Goal: Task Accomplishment & Management: Use online tool/utility

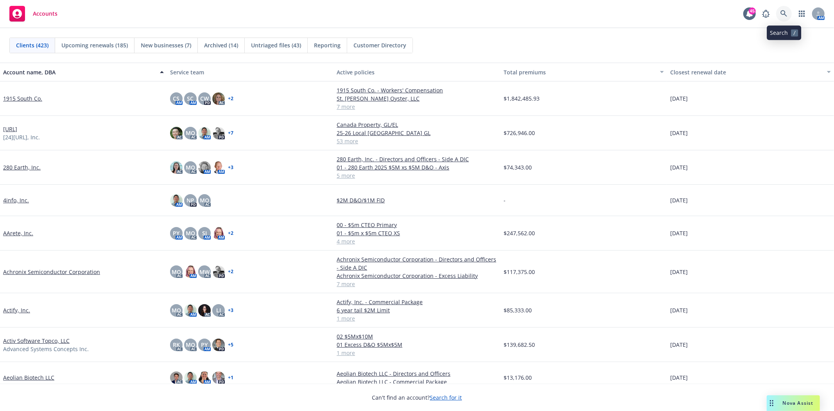
click at [780, 15] on link at bounding box center [784, 14] width 16 height 16
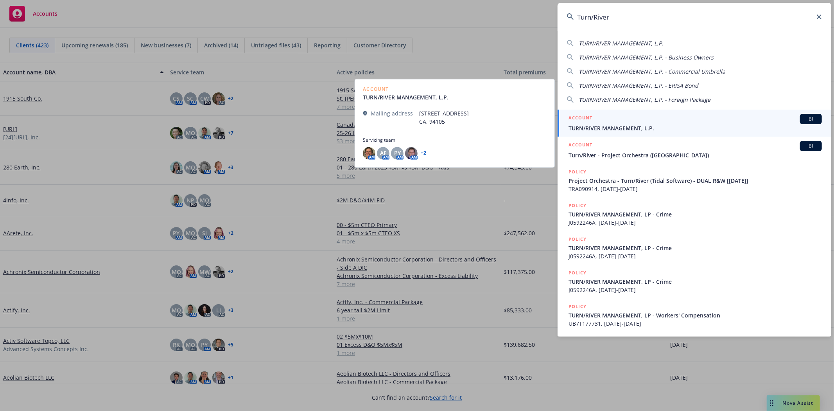
type input "Turn/River"
click at [605, 127] on span "TURN/RIVER MANAGEMENT, L.P." at bounding box center [695, 128] width 253 height 8
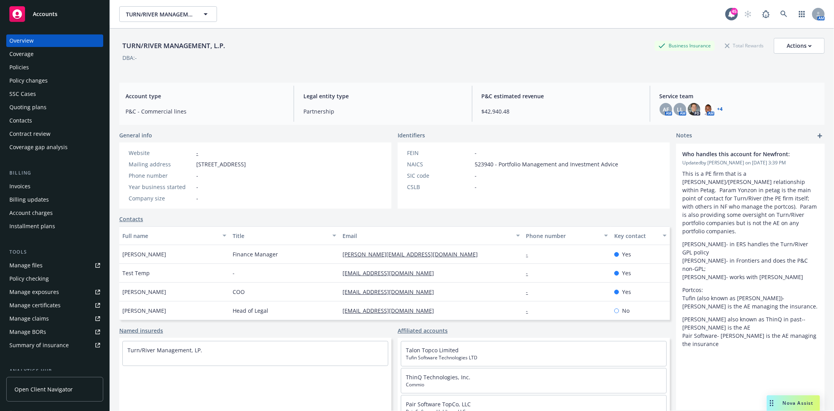
click at [13, 68] on div "Policies" at bounding box center [19, 67] width 20 height 13
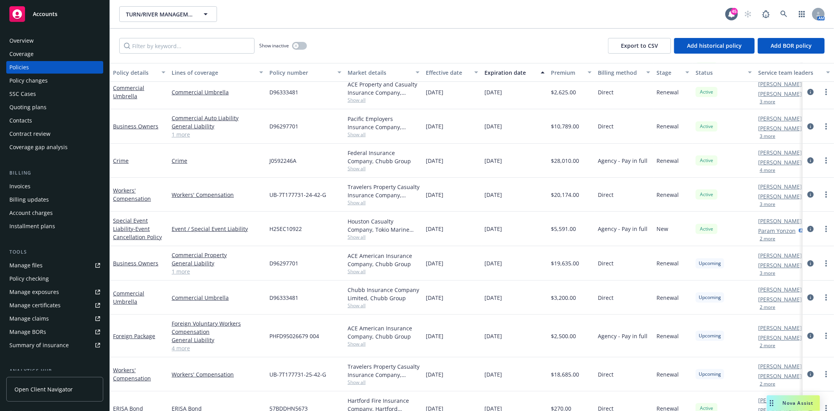
scroll to position [216, 0]
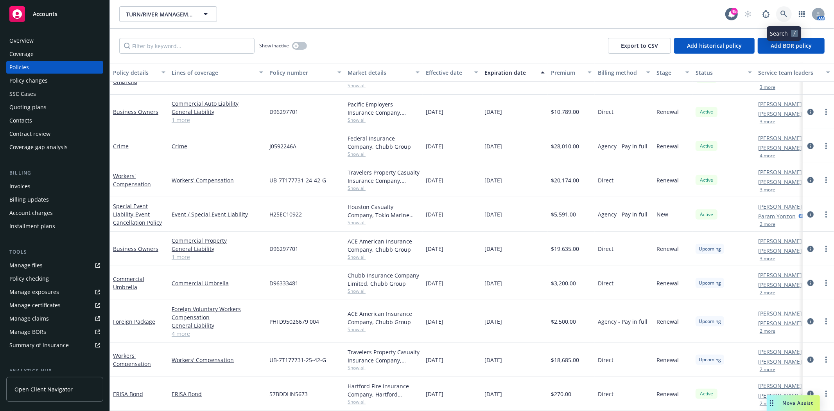
click at [782, 16] on icon at bounding box center [784, 14] width 7 height 7
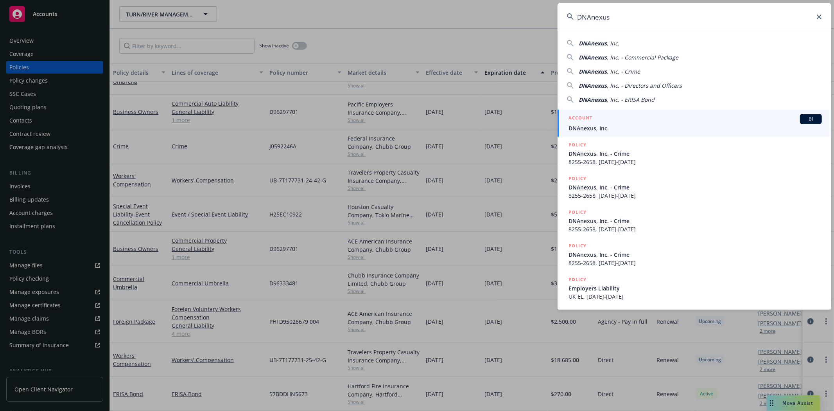
type input "DNAnexus"
click at [610, 114] on div "ACCOUNT BI" at bounding box center [695, 119] width 253 height 10
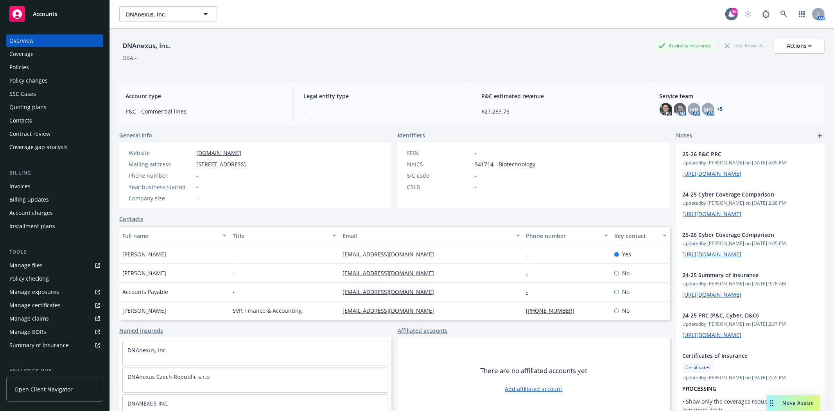
click at [25, 108] on div "Quoting plans" at bounding box center [27, 107] width 37 height 13
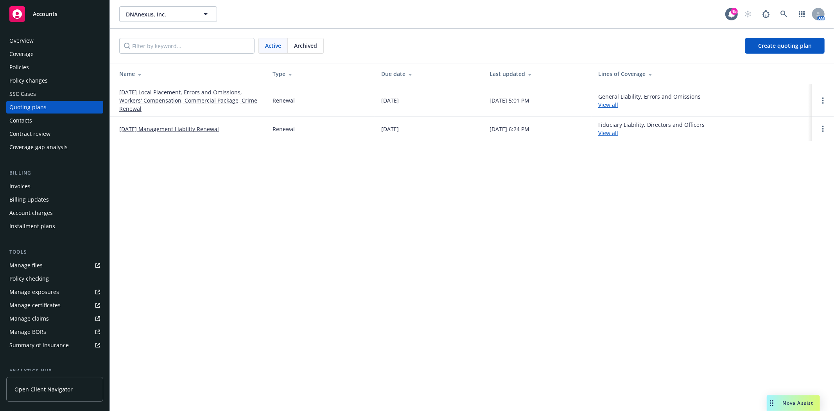
click at [185, 127] on link "[DATE] Management Liability Renewal" at bounding box center [169, 129] width 100 height 8
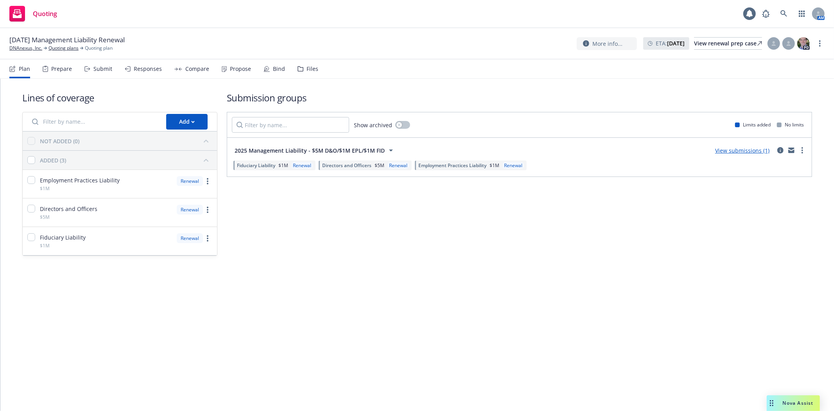
click at [307, 69] on div "Files" at bounding box center [313, 69] width 12 height 6
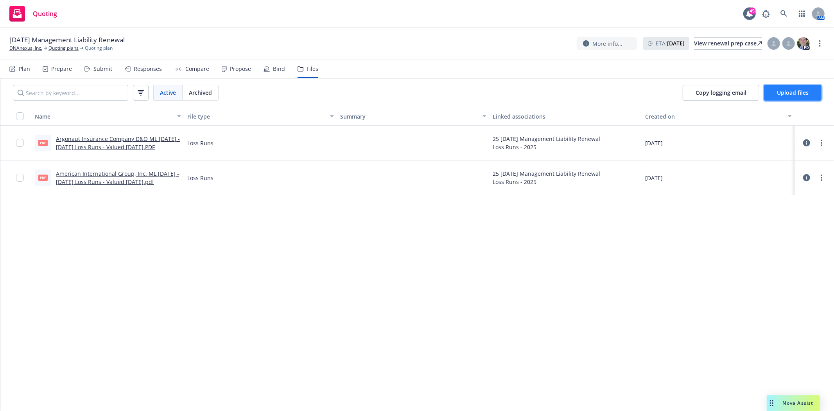
click at [785, 96] on span "Upload files" at bounding box center [793, 92] width 32 height 7
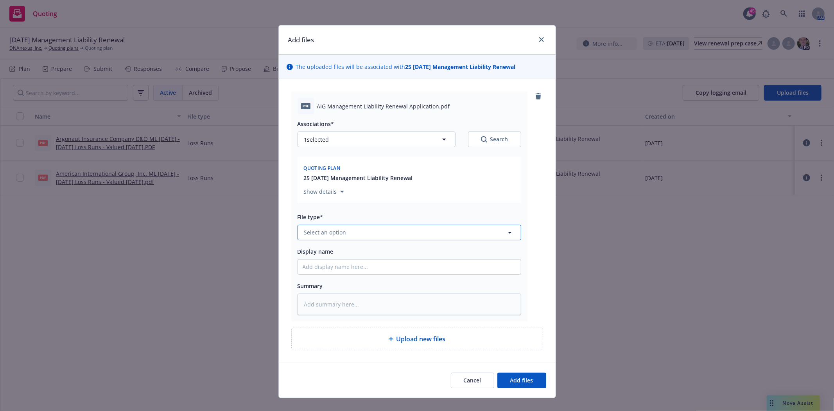
click at [335, 233] on span "Select an option" at bounding box center [325, 232] width 42 height 8
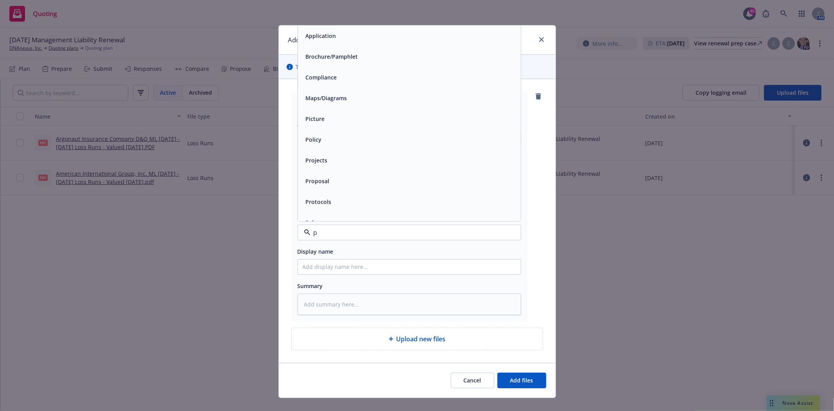
type input "pp"
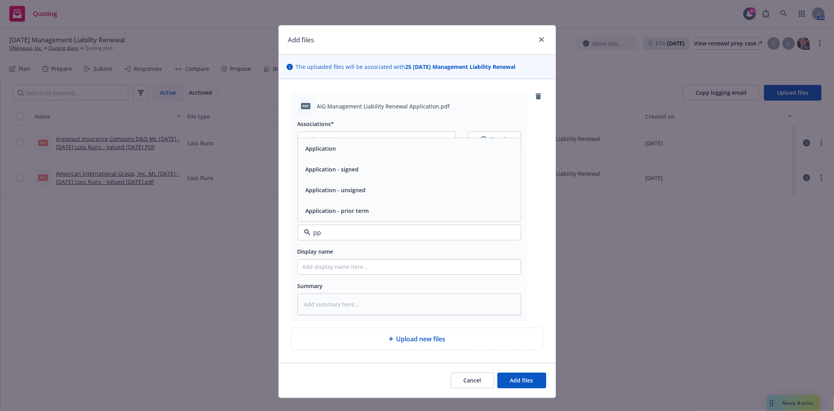
click at [328, 175] on div "Application - signed" at bounding box center [332, 168] width 58 height 11
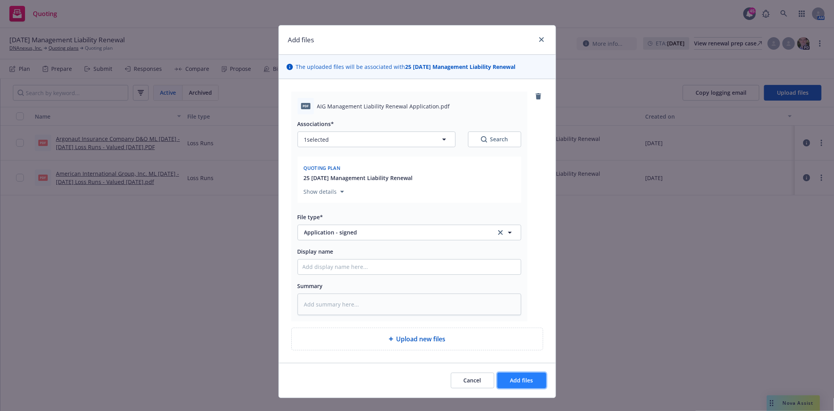
click at [519, 381] on span "Add files" at bounding box center [521, 379] width 23 height 7
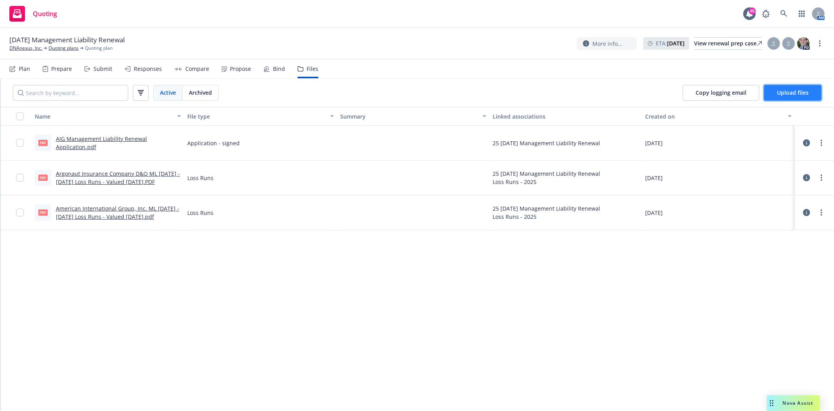
click at [788, 95] on span "Upload files" at bounding box center [793, 92] width 32 height 7
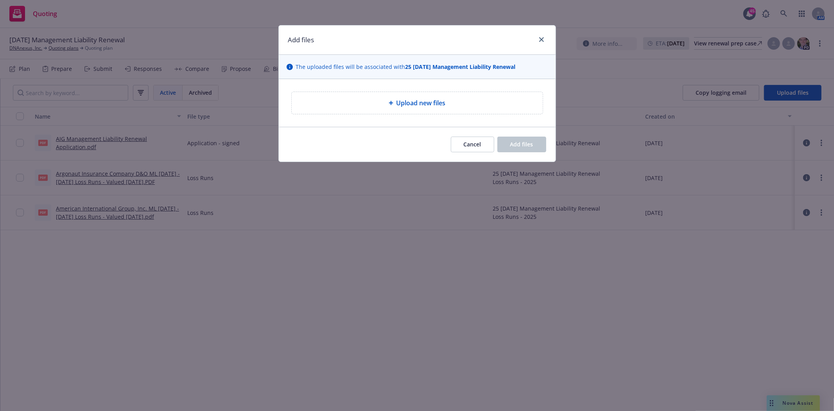
type textarea "x"
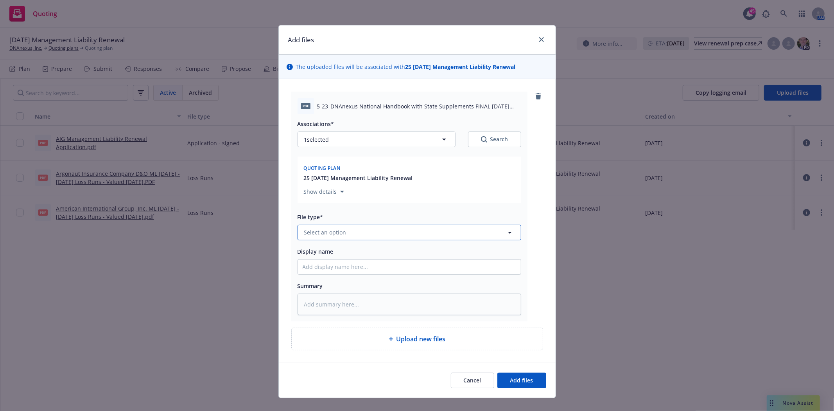
click at [360, 232] on button "Select an option" at bounding box center [410, 232] width 224 height 16
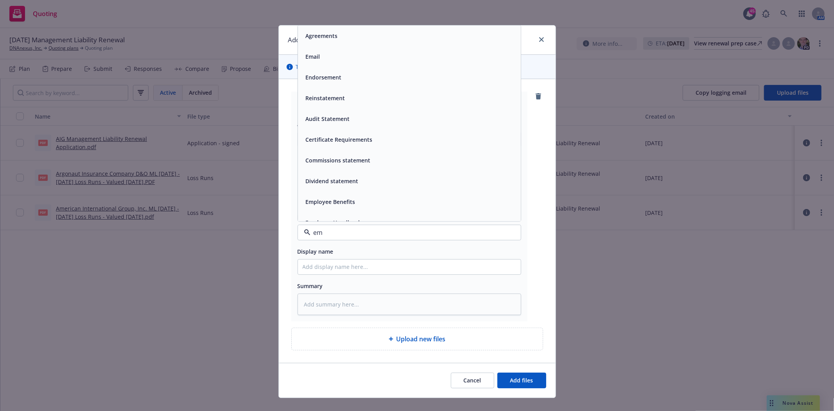
type input "emp"
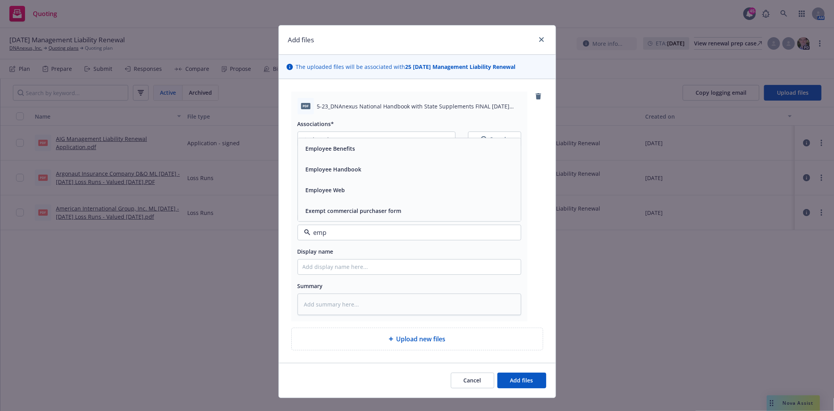
click at [343, 172] on span "Employee Handbook" at bounding box center [334, 169] width 56 height 8
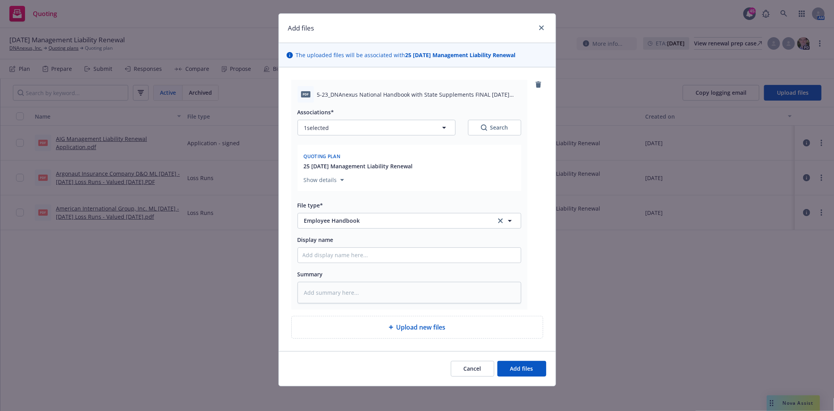
scroll to position [13, 0]
type textarea "x"
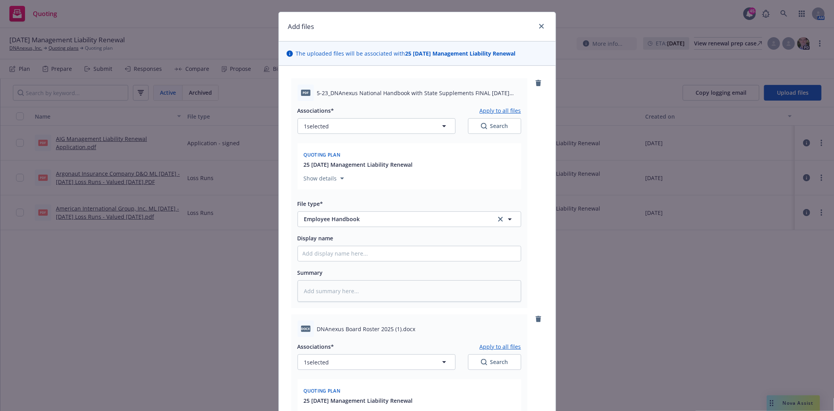
scroll to position [187, 0]
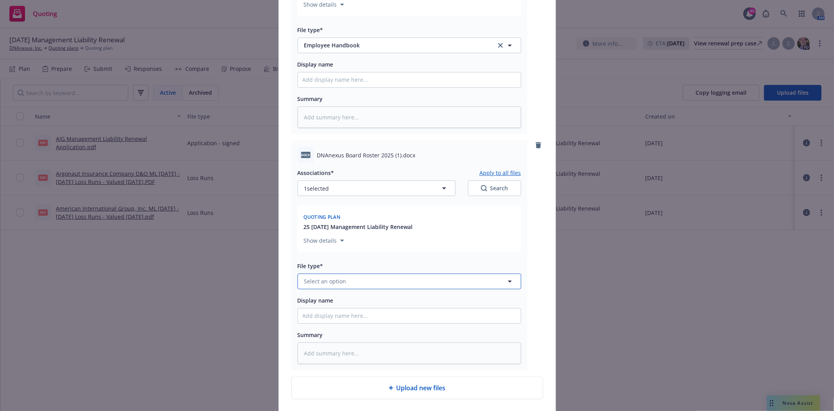
click at [371, 284] on button "Select an option" at bounding box center [410, 281] width 224 height 16
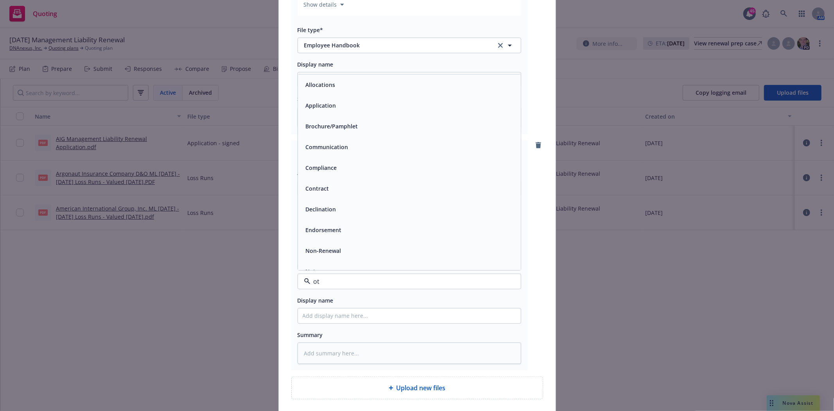
type input "oth"
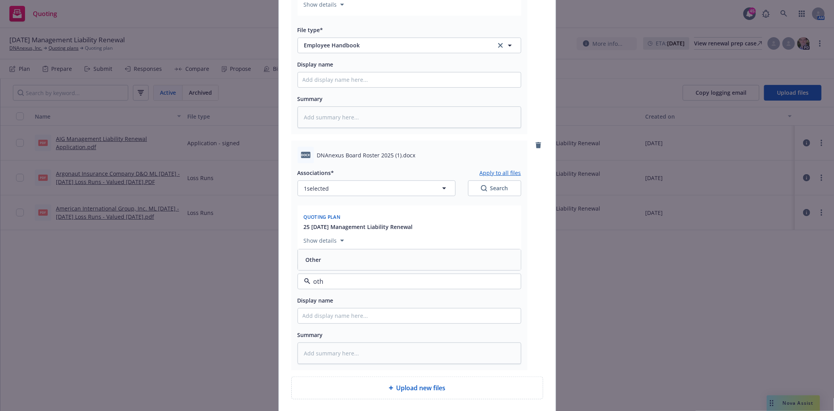
click at [318, 263] on span "Other" at bounding box center [314, 259] width 16 height 8
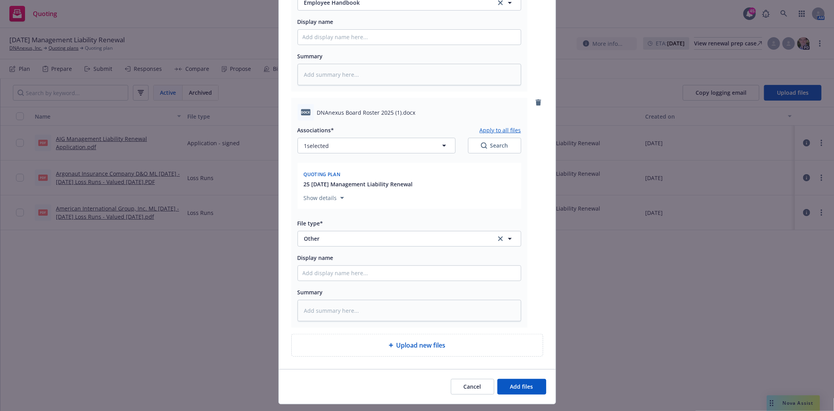
scroll to position [249, 0]
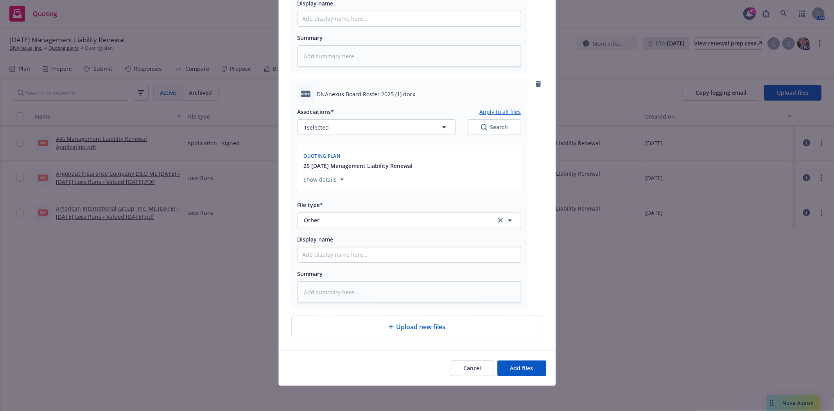
type textarea "x"
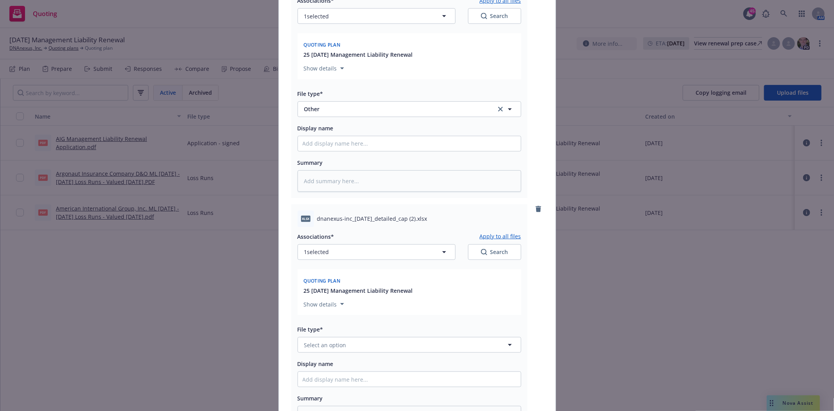
scroll to position [424, 0]
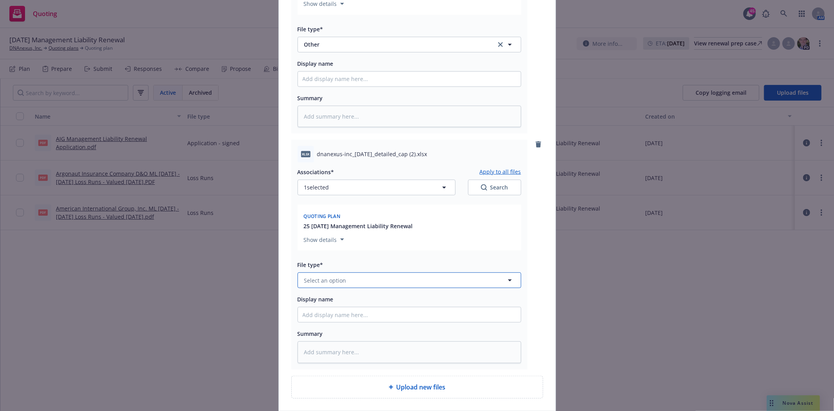
click at [346, 285] on button "Select an option" at bounding box center [410, 280] width 224 height 16
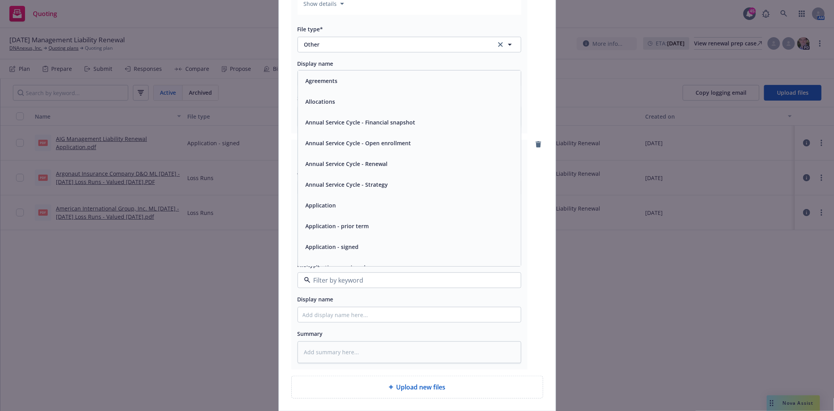
type input "a"
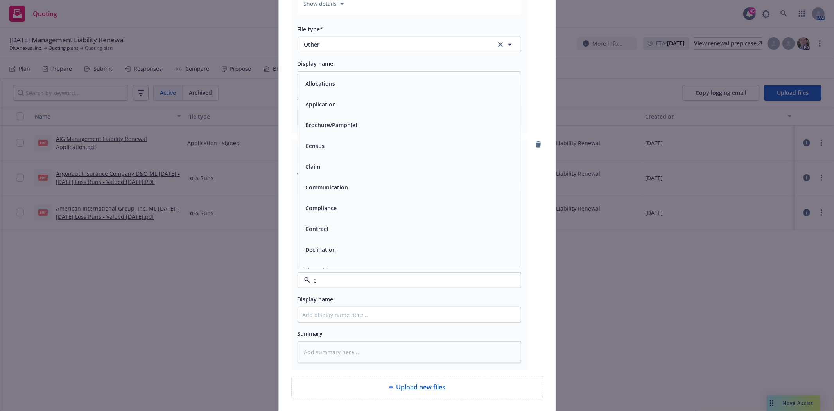
type input "ca"
click at [338, 162] on div "Cap Table" at bounding box center [409, 166] width 223 height 21
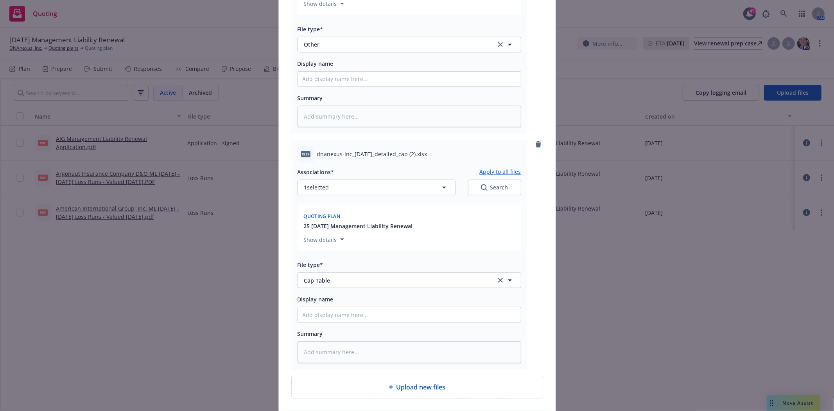
scroll to position [486, 0]
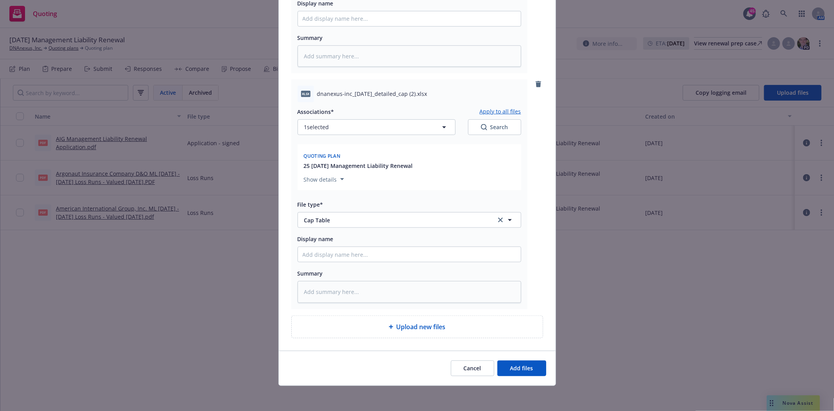
type textarea "x"
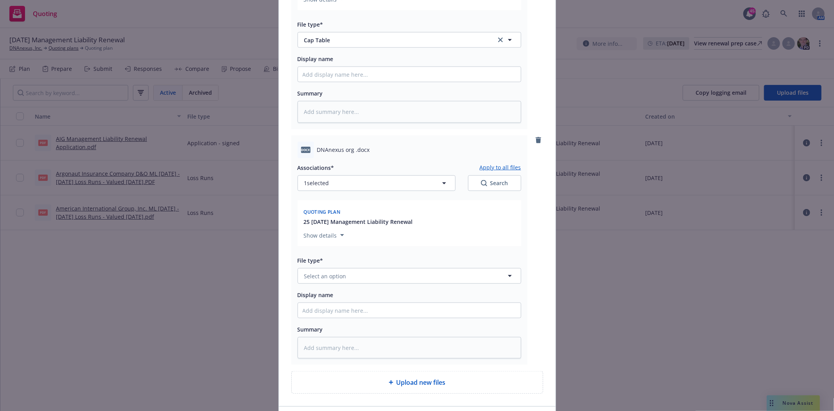
scroll to position [723, 0]
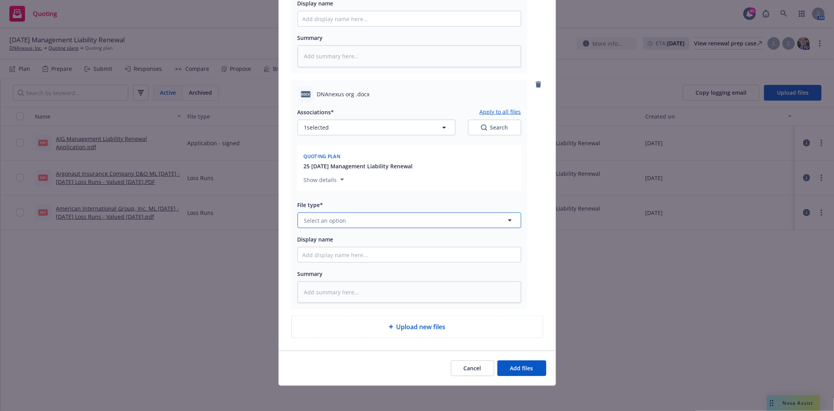
click at [373, 223] on button "Select an option" at bounding box center [410, 220] width 224 height 16
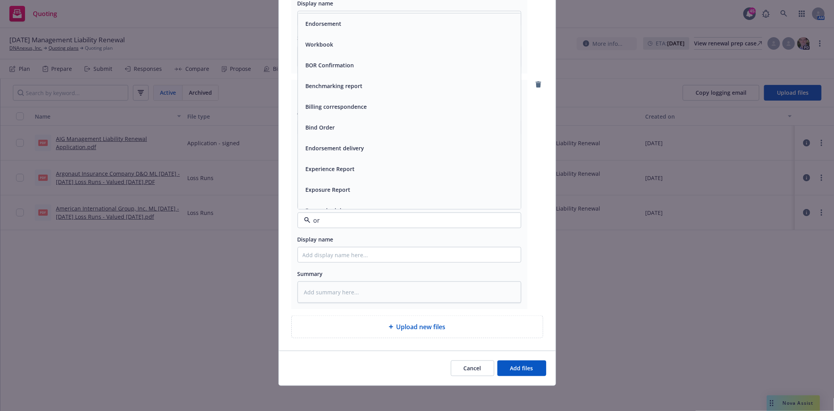
type input "org"
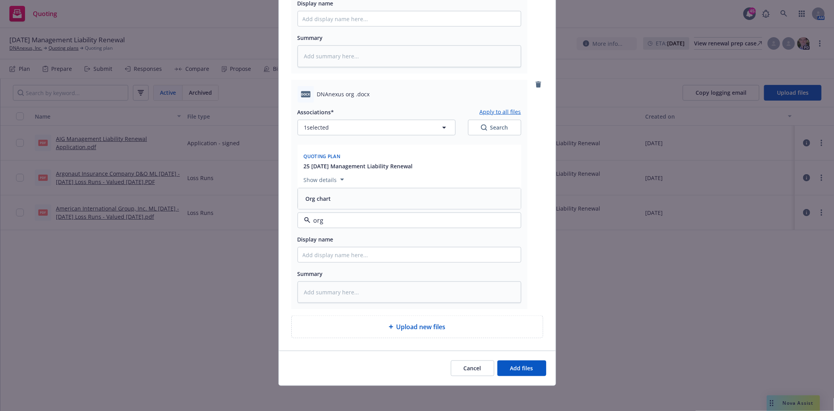
click at [345, 203] on div "Org chart" at bounding box center [410, 198] width 214 height 11
type textarea "x"
click at [346, 221] on button "Select an option" at bounding box center [410, 220] width 224 height 16
type input "f"
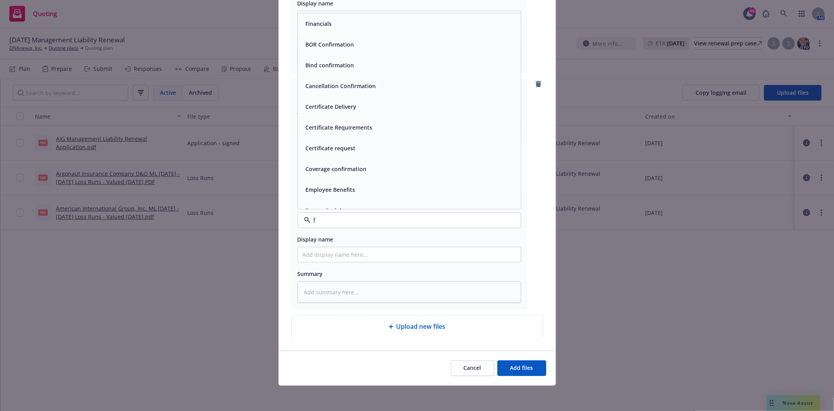
click at [317, 28] on div "Financials" at bounding box center [318, 23] width 31 height 11
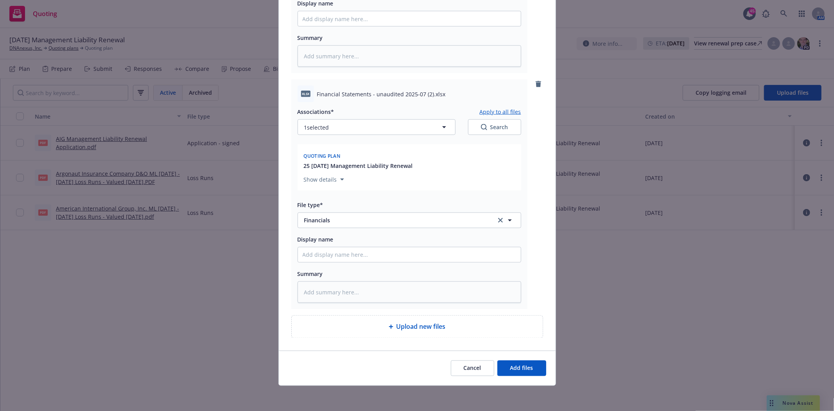
type textarea "x"
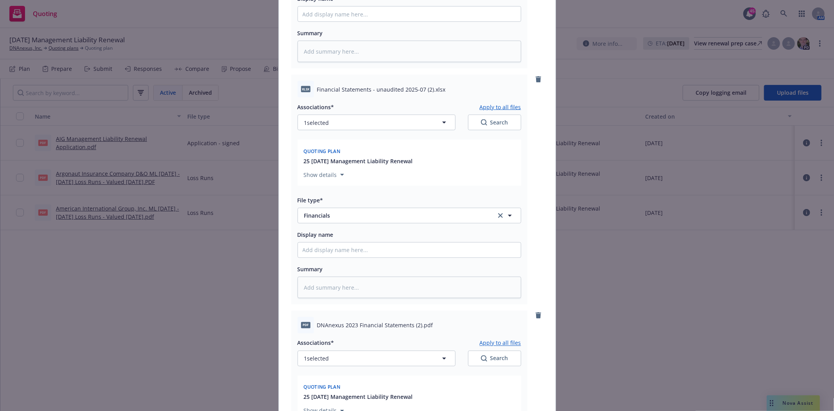
scroll to position [1197, 0]
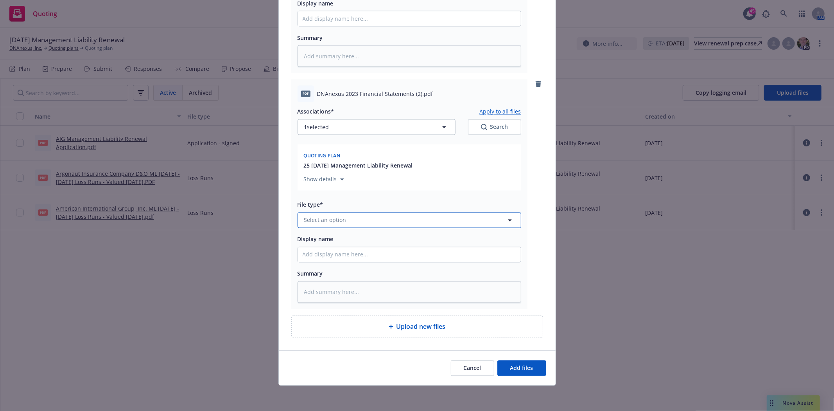
click at [325, 222] on span "Select an option" at bounding box center [325, 220] width 42 height 8
type input "f"
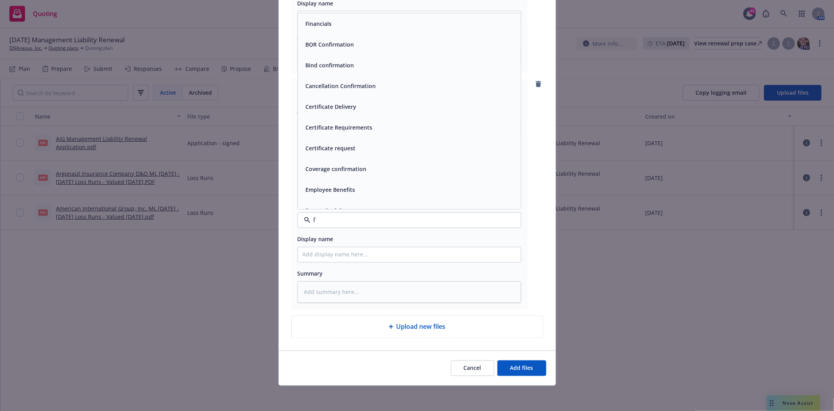
click at [323, 22] on span "Financials" at bounding box center [319, 24] width 26 height 8
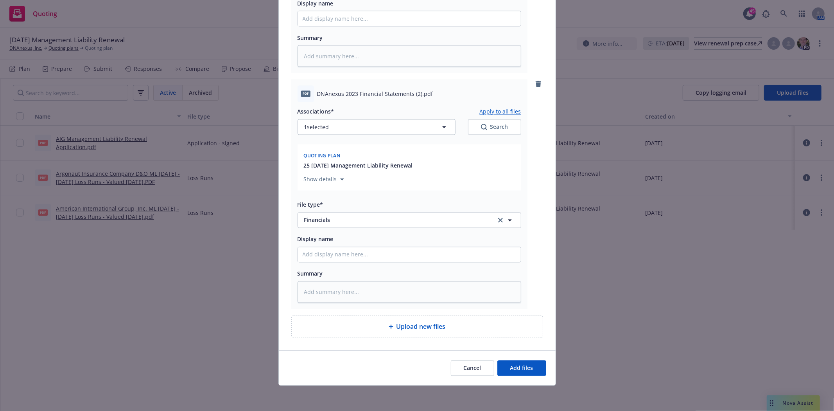
type textarea "x"
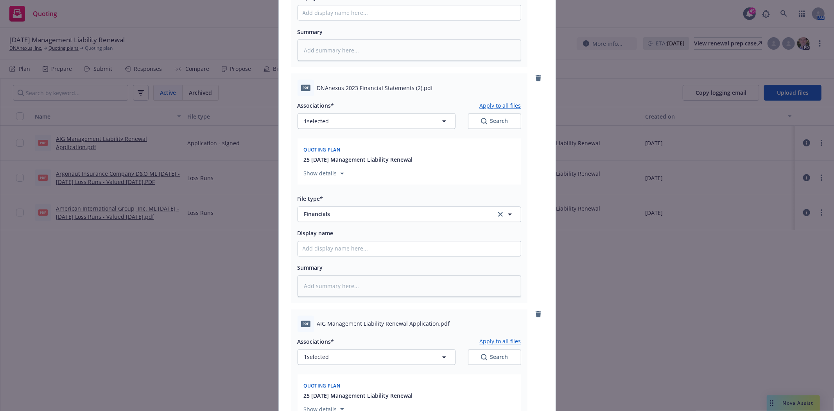
scroll to position [1433, 0]
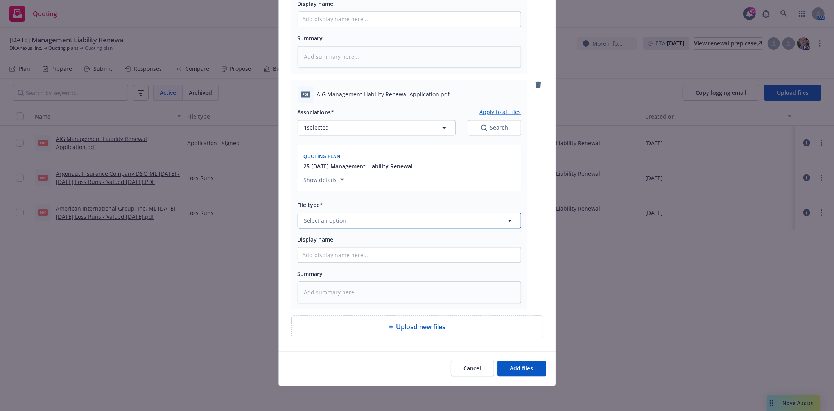
click at [323, 217] on span "Select an option" at bounding box center [325, 220] width 42 height 8
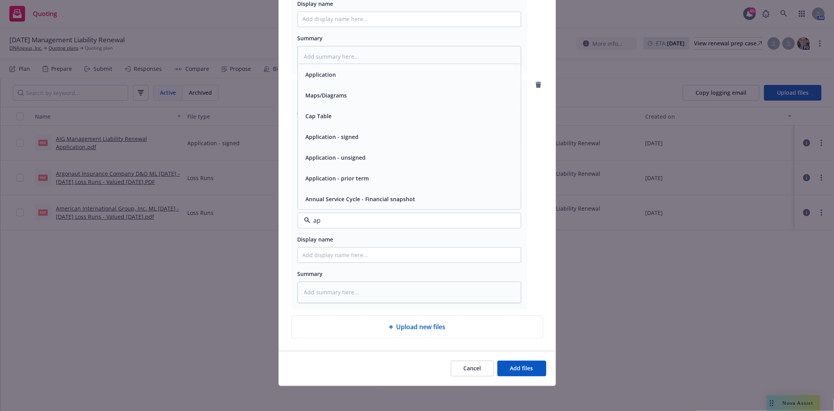
type input "app"
click at [319, 157] on span "Application - signed" at bounding box center [332, 157] width 53 height 8
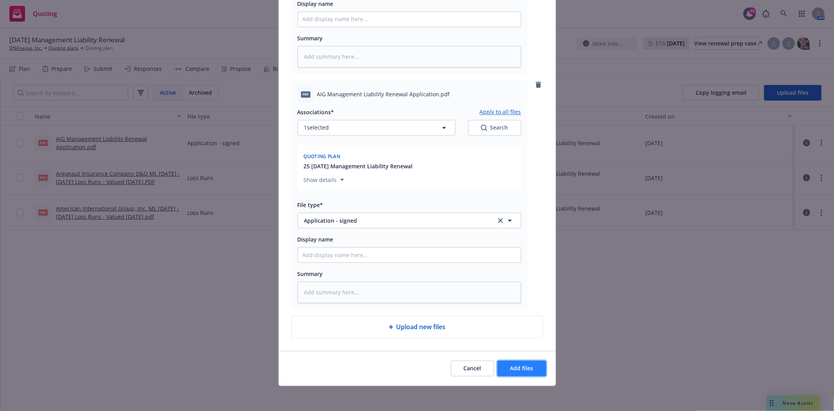
click at [528, 368] on span "Add files" at bounding box center [521, 367] width 23 height 7
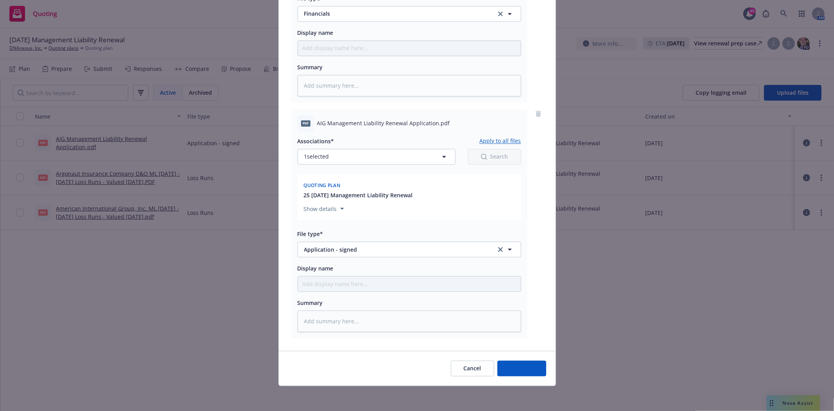
scroll to position [1404, 0]
type textarea "x"
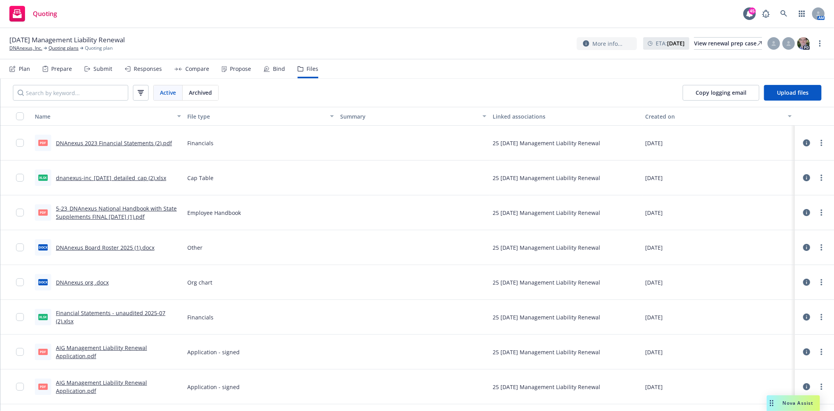
click at [803, 386] on icon at bounding box center [806, 386] width 7 height 7
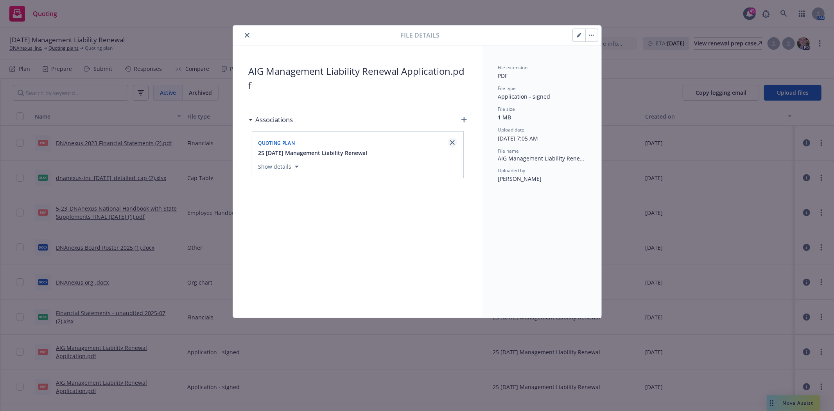
click at [451, 142] on icon "close" at bounding box center [452, 142] width 5 height 5
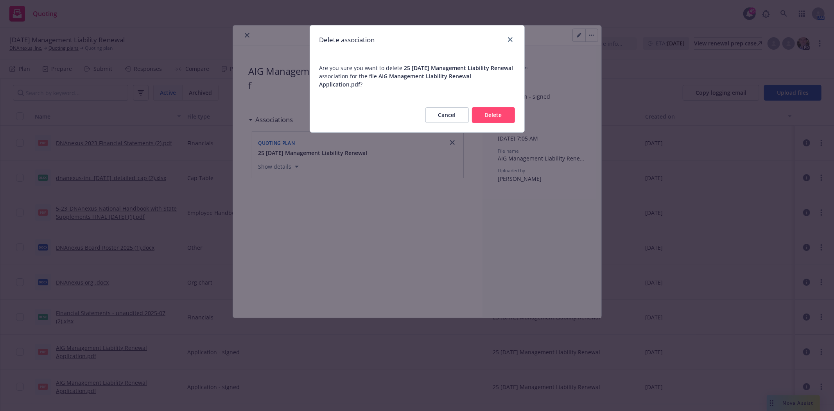
click at [497, 113] on button "Delete" at bounding box center [493, 115] width 43 height 16
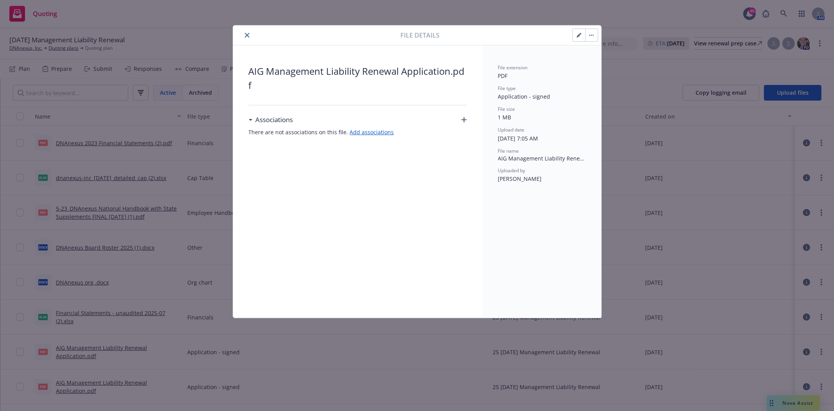
click at [249, 36] on button "close" at bounding box center [246, 35] width 9 height 9
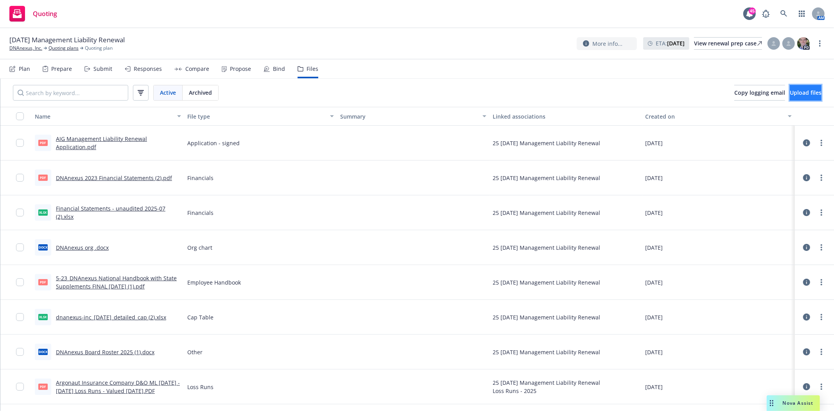
click at [790, 97] on button "Upload files" at bounding box center [806, 93] width 32 height 16
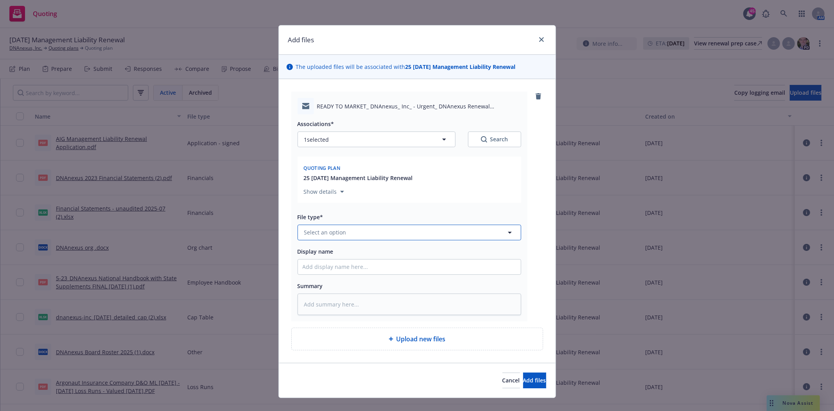
click at [375, 231] on button "Select an option" at bounding box center [410, 232] width 224 height 16
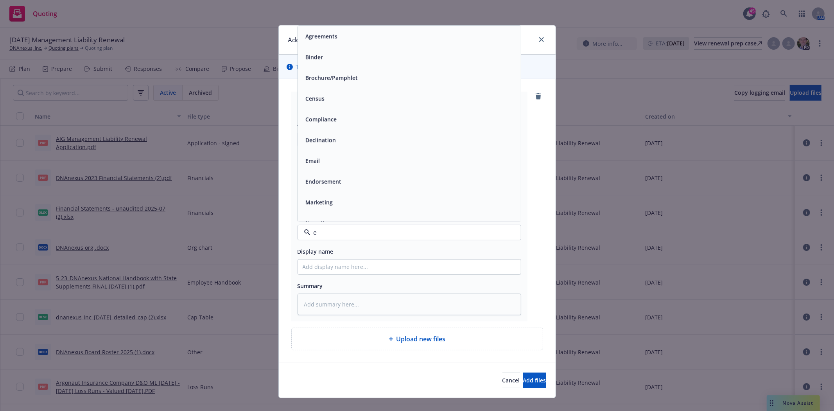
type input "em"
click at [318, 62] on div "Email" at bounding box center [312, 56] width 19 height 11
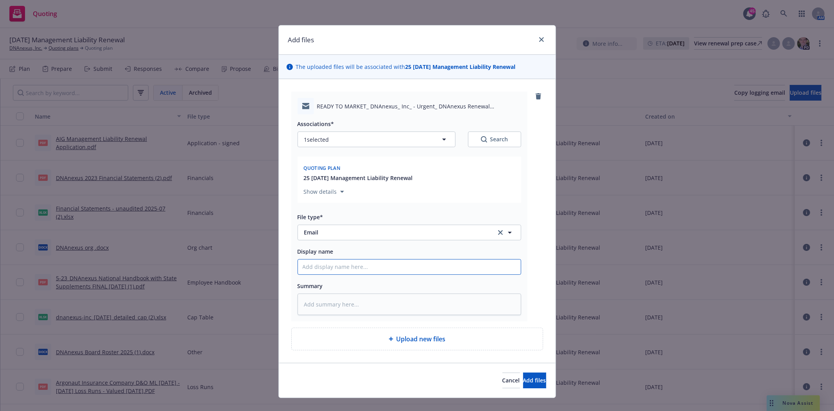
click at [323, 267] on input "Display name" at bounding box center [409, 266] width 223 height 15
type textarea "x"
type input "R"
type textarea "x"
type input "RT"
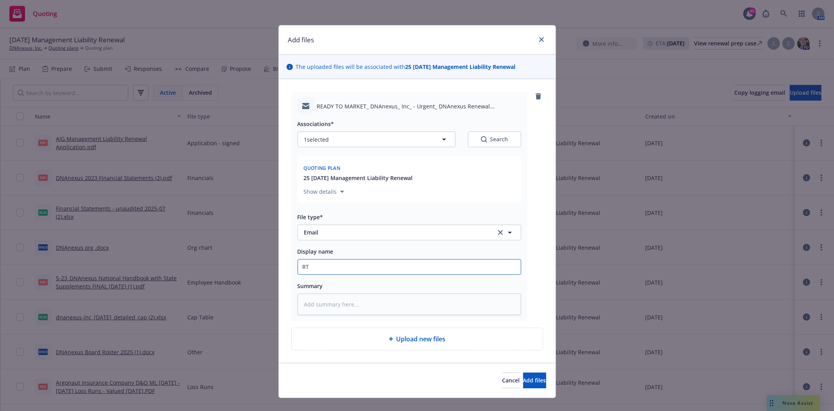
type textarea "x"
type input "RTM"
type textarea "x"
type input "RTM"
type textarea "x"
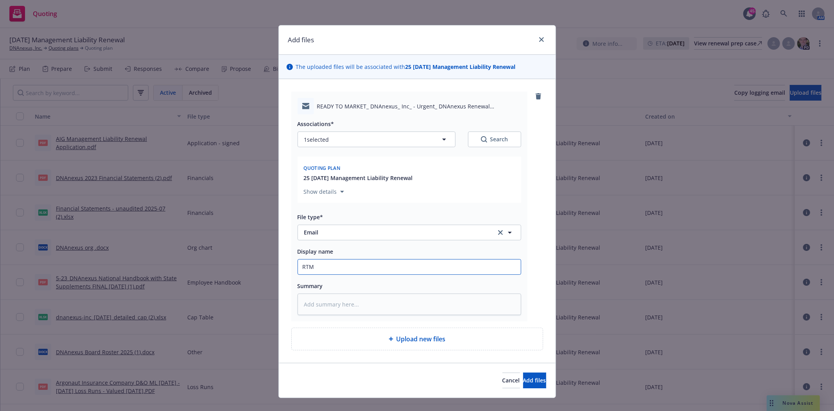
type input "RTM e"
type textarea "x"
type input "RTM em"
type textarea "x"
type input "RTM em"
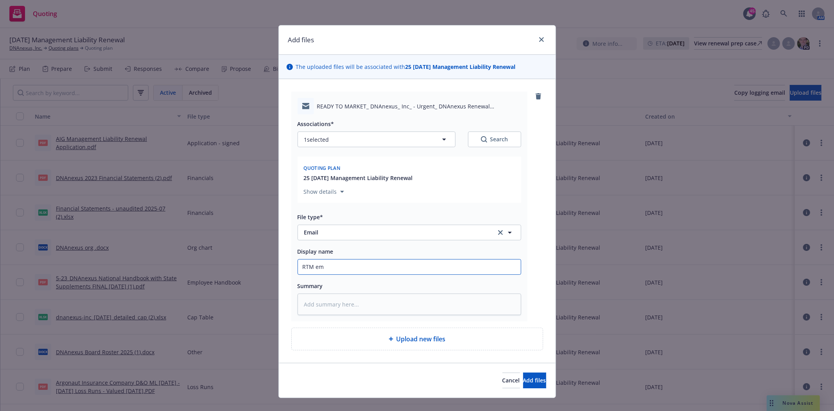
type textarea "x"
type input "RTM em t"
type textarea "x"
type input "RTM em to"
type textarea "x"
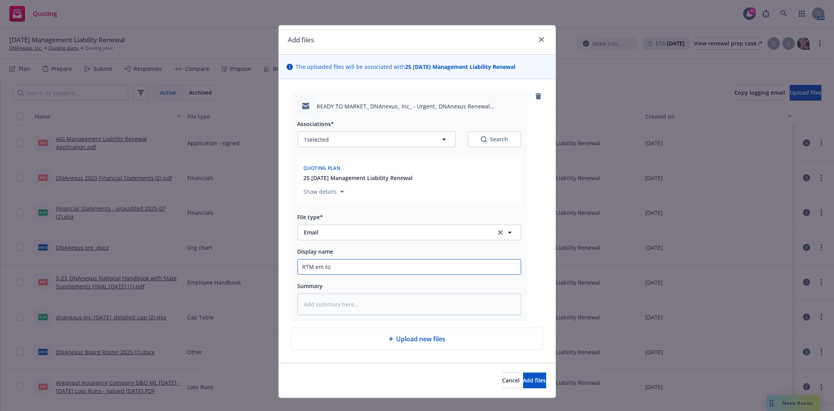
type input "RTM em to"
type textarea "x"
type input "RTM em to S"
type textarea "x"
type input "RTM em to St"
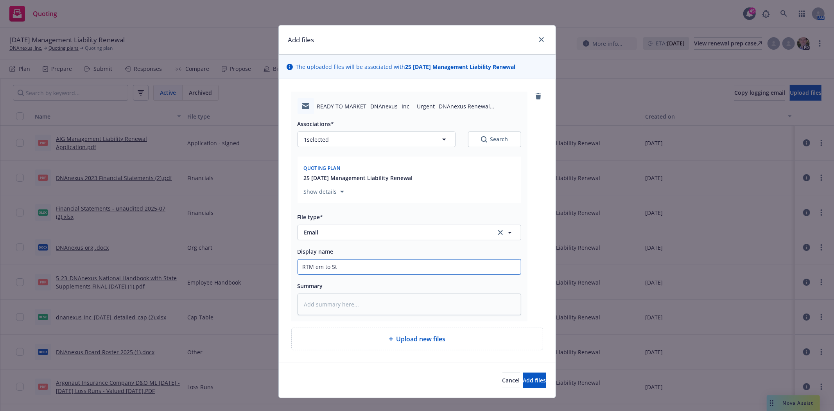
type textarea "x"
type input "RTM em to Ste"
type textarea "x"
type input "RTM em to Stev"
type textarea "x"
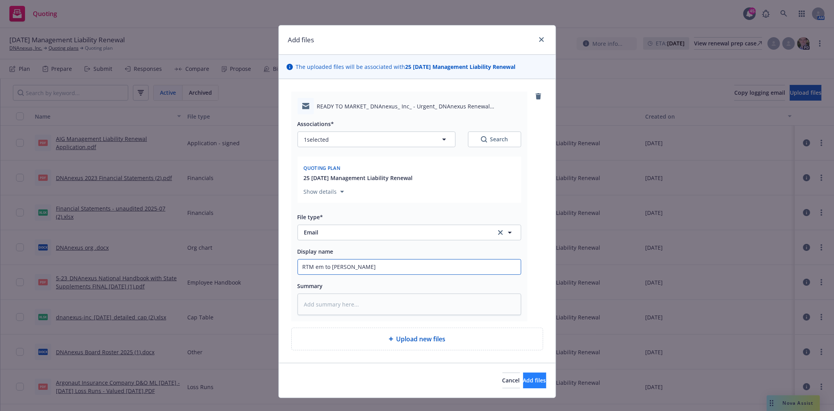
type input "RTM em to Steve"
click at [523, 376] on button "Add files" at bounding box center [534, 380] width 23 height 16
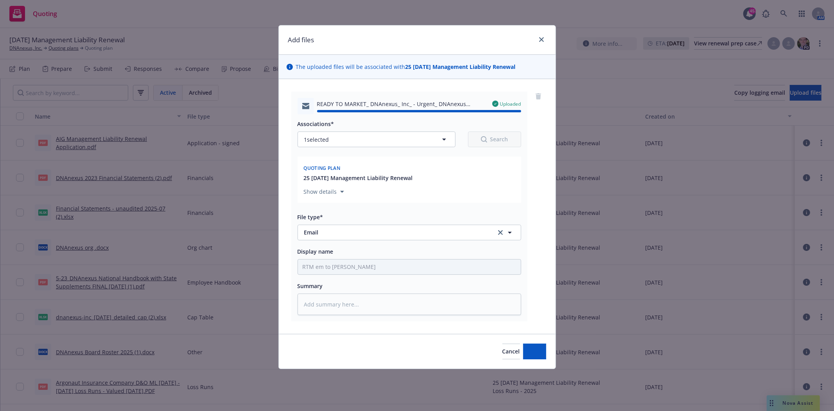
type textarea "x"
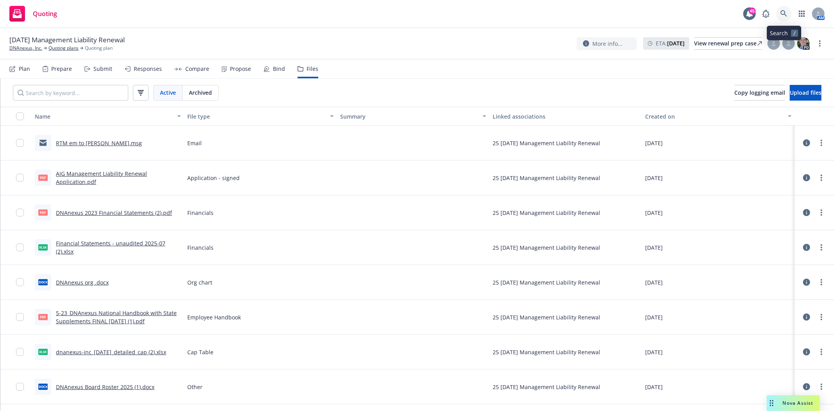
click at [787, 13] on icon at bounding box center [784, 13] width 7 height 7
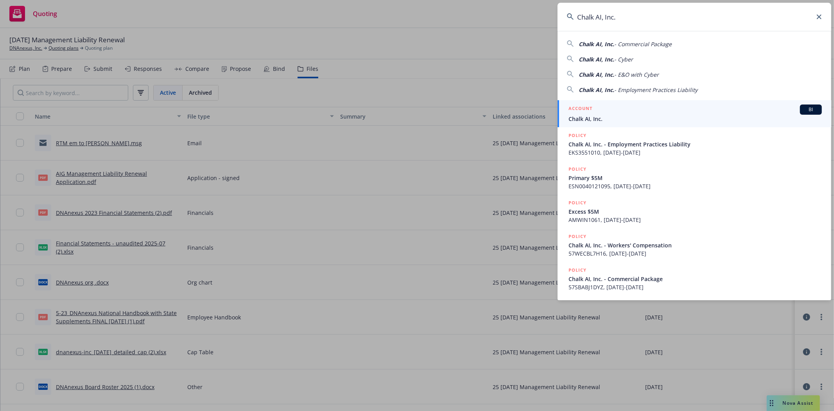
type input "Chalk AI, Inc."
click at [609, 120] on span "Chalk AI, Inc." at bounding box center [695, 119] width 253 height 8
